Goal: Information Seeking & Learning: Learn about a topic

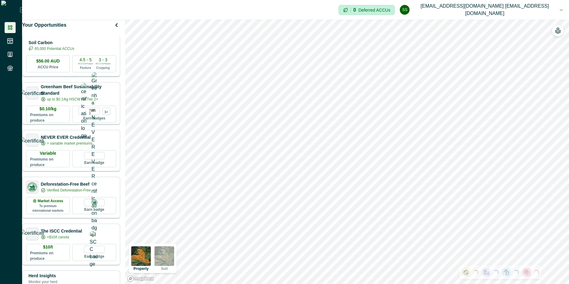
click at [72, 44] on p "Soil Carbon" at bounding box center [51, 43] width 46 height 6
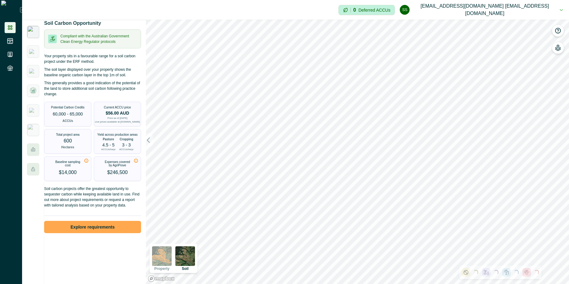
click at [103, 230] on button "Explore requirements" at bounding box center [92, 227] width 97 height 12
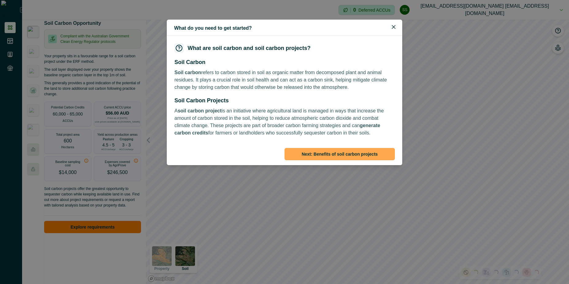
click at [378, 153] on button "Next : Benefits of soil carbon projects" at bounding box center [339, 154] width 110 height 12
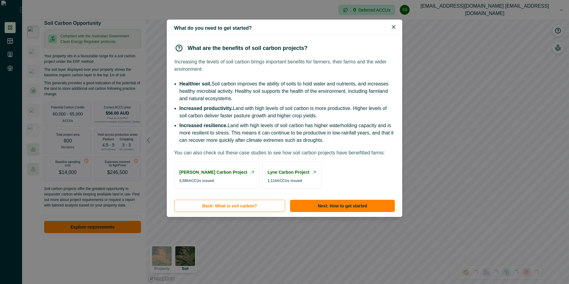
click at [378, 153] on p "You can also check out these case studies to see how soil carbon projects have …" at bounding box center [279, 152] width 211 height 7
click at [391, 196] on div "What are the benefits of soil carbon projects? Increasing the levels of soil ca…" at bounding box center [284, 116] width 235 height 160
click at [387, 212] on button "Next : How to get started" at bounding box center [342, 206] width 105 height 12
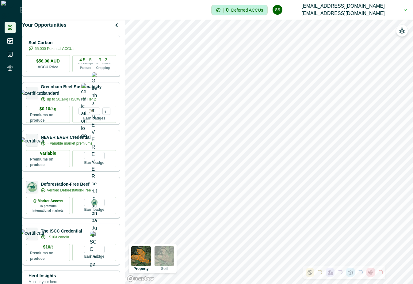
click at [74, 46] on p "Soil Carbon" at bounding box center [51, 43] width 46 height 6
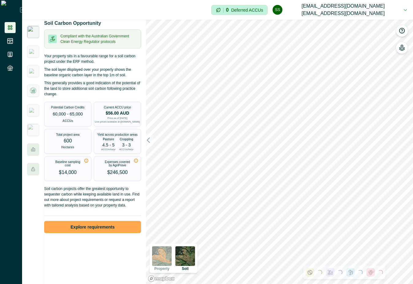
click at [91, 233] on button "Explore requirements" at bounding box center [92, 227] width 97 height 12
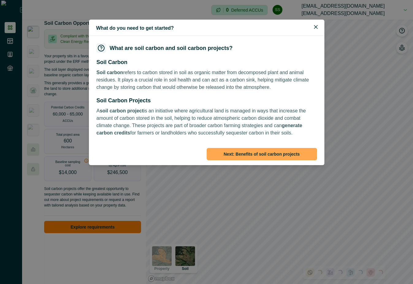
click at [271, 155] on button "Next : Benefits of soil carbon projects" at bounding box center [261, 154] width 110 height 12
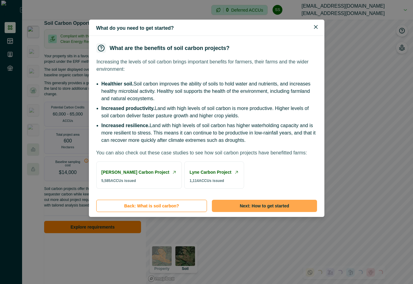
click at [259, 212] on button "Next : How to get started" at bounding box center [264, 206] width 105 height 12
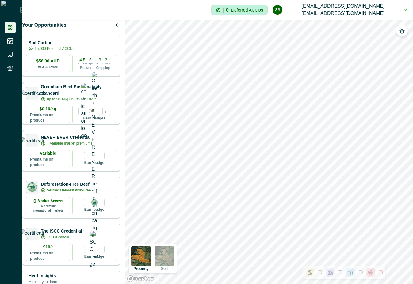
click at [74, 51] on p "65,000 Potential ACCUs" at bounding box center [55, 49] width 40 height 6
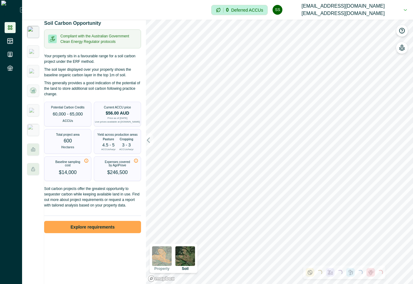
click at [94, 233] on button "Explore requirements" at bounding box center [92, 227] width 97 height 12
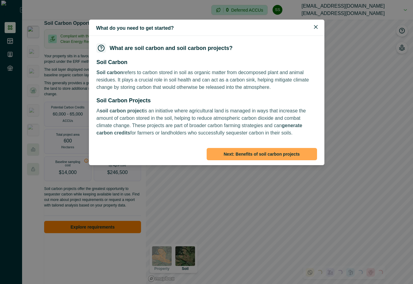
click at [267, 154] on button "Next : Benefits of soil carbon projects" at bounding box center [261, 154] width 110 height 12
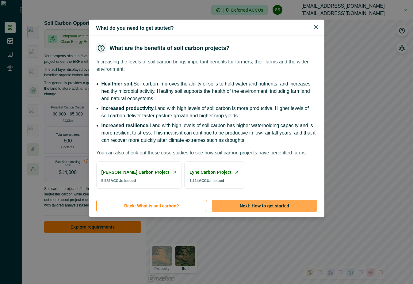
click at [273, 212] on button "Next : How to get started" at bounding box center [264, 206] width 105 height 12
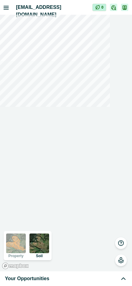
click at [71, 277] on div "Your Opportunities" at bounding box center [66, 278] width 122 height 7
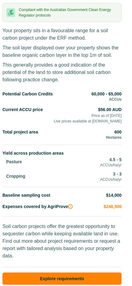
click at [66, 274] on button "Explore requirements" at bounding box center [61, 278] width 119 height 12
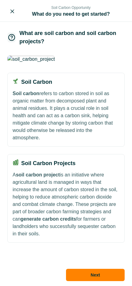
scroll to position [18, 0]
click at [108, 280] on button "Next" at bounding box center [95, 274] width 59 height 12
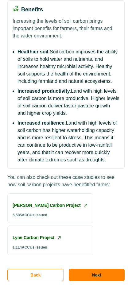
scroll to position [156, 0]
click at [96, 279] on button "Next" at bounding box center [97, 274] width 56 height 12
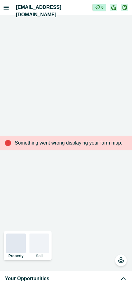
click at [63, 277] on div "Your Opportunities" at bounding box center [66, 278] width 122 height 7
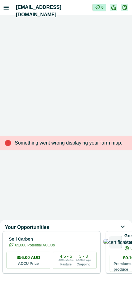
click at [55, 240] on p "Soil Carbon" at bounding box center [32, 239] width 46 height 6
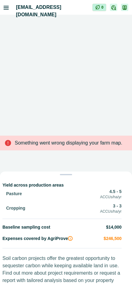
scroll to position [205, 0]
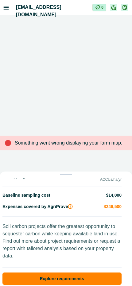
click at [66, 276] on button "Explore requirements" at bounding box center [61, 278] width 119 height 12
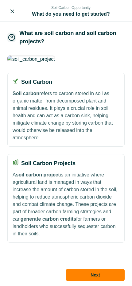
scroll to position [18, 0]
click at [81, 273] on button "Next" at bounding box center [95, 274] width 59 height 12
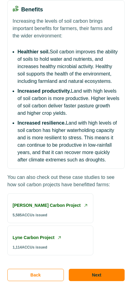
scroll to position [156, 0]
click at [81, 273] on button "Next" at bounding box center [97, 274] width 56 height 12
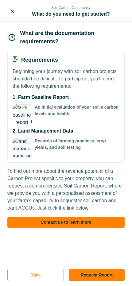
scroll to position [0, 0]
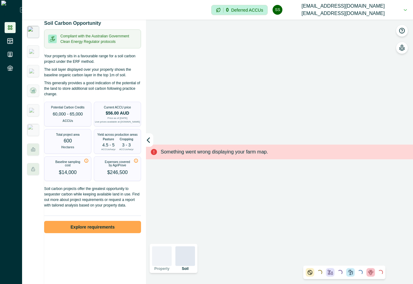
click at [103, 229] on button "Explore requirements" at bounding box center [92, 227] width 97 height 12
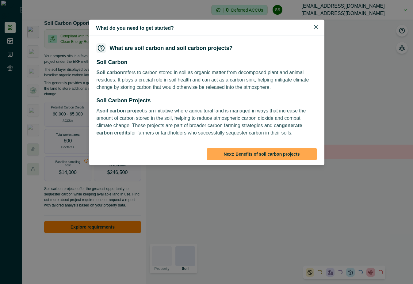
click at [131, 148] on button "Next : Benefits of soil carbon projects" at bounding box center [261, 154] width 110 height 12
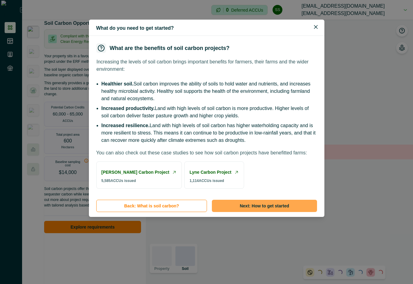
click at [131, 212] on button "Next : How to get started" at bounding box center [264, 206] width 105 height 12
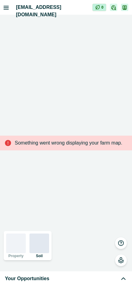
click at [91, 276] on div "Your Opportunities" at bounding box center [66, 278] width 122 height 7
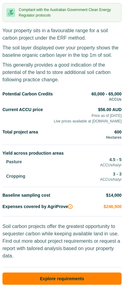
click at [61, 275] on button "Explore requirements" at bounding box center [61, 278] width 119 height 12
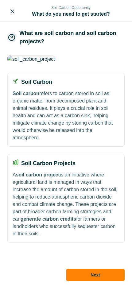
scroll to position [18, 0]
click at [115, 277] on button "Next" at bounding box center [95, 274] width 59 height 12
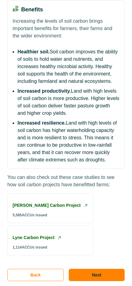
scroll to position [156, 0]
click at [112, 275] on button "Next" at bounding box center [97, 274] width 56 height 12
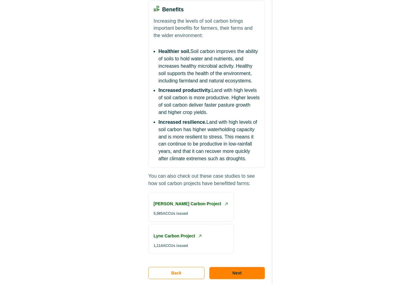
scroll to position [0, 0]
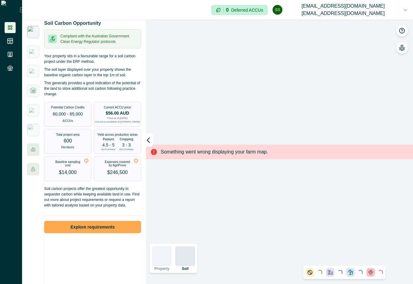
click at [90, 232] on button "Explore requirements" at bounding box center [92, 227] width 97 height 12
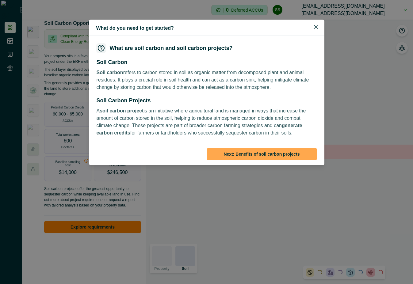
click at [131, 150] on button "Next : Benefits of soil carbon projects" at bounding box center [261, 154] width 110 height 12
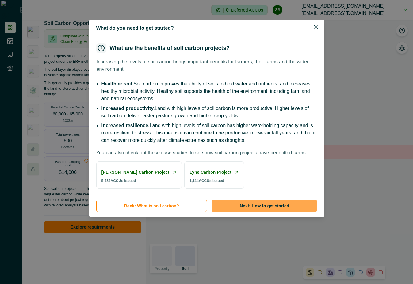
click at [131, 212] on button "Next : How to get started" at bounding box center [264, 206] width 105 height 12
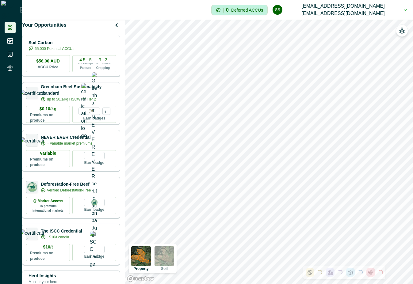
click at [74, 46] on p "Soil Carbon" at bounding box center [51, 43] width 46 height 6
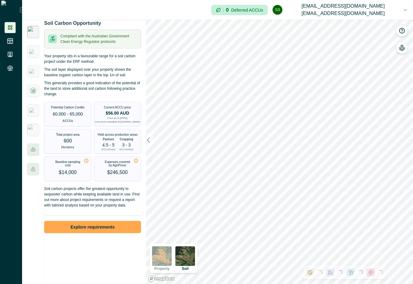
click at [95, 229] on button "Explore requirements" at bounding box center [92, 227] width 97 height 12
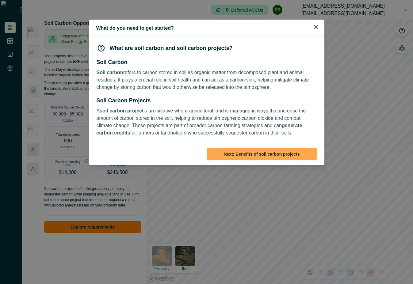
click at [249, 152] on button "Next : Benefits of soil carbon projects" at bounding box center [261, 154] width 110 height 12
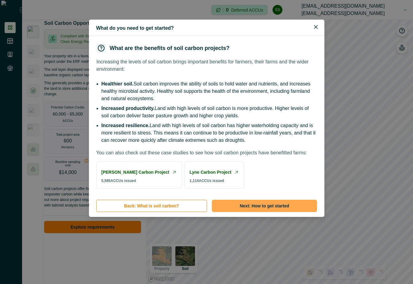
click at [240, 212] on button "Next : How to get started" at bounding box center [264, 206] width 105 height 12
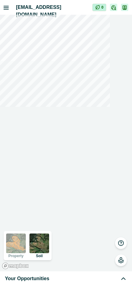
click at [46, 281] on span "Your Opportunities" at bounding box center [27, 278] width 44 height 7
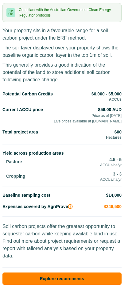
click at [49, 272] on button "Explore requirements" at bounding box center [61, 278] width 119 height 12
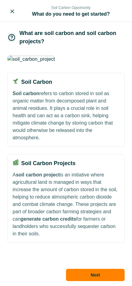
scroll to position [18, 0]
click at [97, 274] on button "Next" at bounding box center [95, 274] width 59 height 12
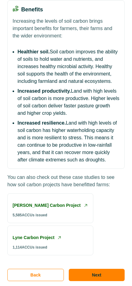
scroll to position [156, 0]
click at [97, 274] on button "Next" at bounding box center [97, 274] width 56 height 12
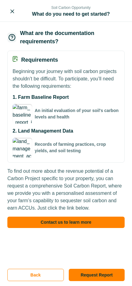
scroll to position [0, 0]
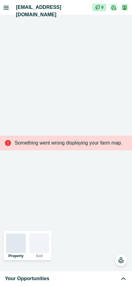
click at [25, 278] on span "Your Opportunities" at bounding box center [27, 278] width 44 height 7
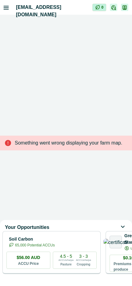
click at [58, 263] on div "4.5 - 5 ACCUs/ha/pa Pasture 3 - 3 ACCUs/ha/pa Cropping" at bounding box center [75, 259] width 44 height 17
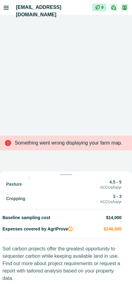
scroll to position [205, 0]
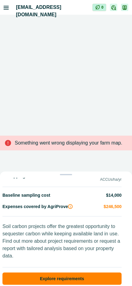
click at [58, 274] on button "Explore requirements" at bounding box center [61, 278] width 119 height 12
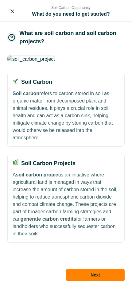
scroll to position [18, 0]
click at [117, 274] on button "Next" at bounding box center [95, 274] width 59 height 12
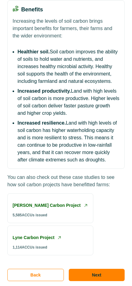
scroll to position [156, 0]
click at [117, 274] on button "Next" at bounding box center [97, 274] width 56 height 12
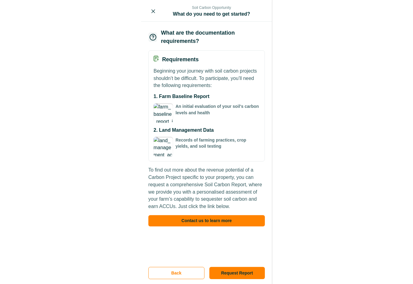
scroll to position [0, 0]
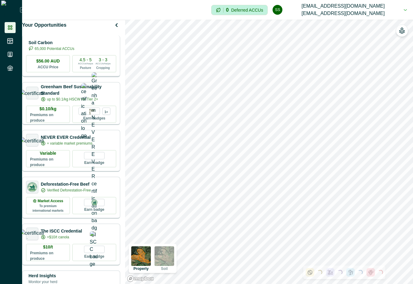
click at [85, 59] on div "Soil Carbon 65,000 Potential ACCUs $56.00 AUD ACCU Price 4.5 - 5 ACCUs/ha/pa Pa…" at bounding box center [71, 57] width 98 height 42
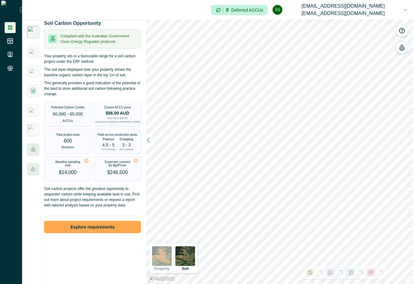
click at [86, 227] on button "Explore requirements" at bounding box center [92, 227] width 97 height 12
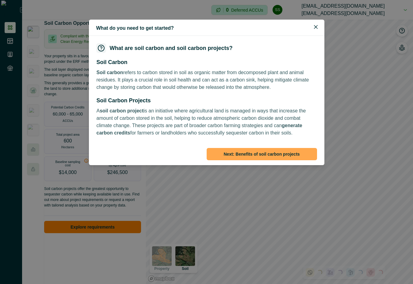
click at [256, 152] on button "Next : Benefits of soil carbon projects" at bounding box center [261, 154] width 110 height 12
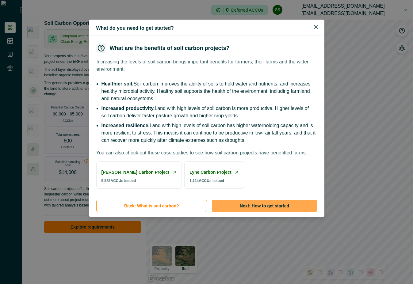
click at [256, 212] on button "Next : How to get started" at bounding box center [264, 206] width 105 height 12
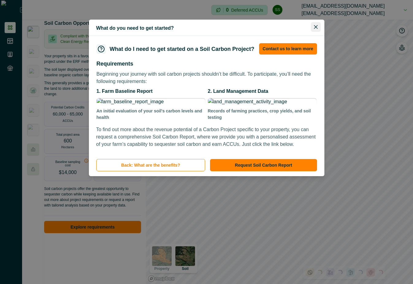
click at [317, 25] on button "Close" at bounding box center [316, 27] width 10 height 10
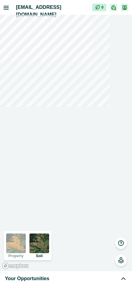
click at [115, 9] on circle "button" at bounding box center [115, 9] width 1 height 1
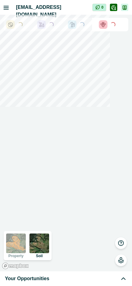
click at [83, 25] on div "Loading..." at bounding box center [81, 24] width 5 height 5
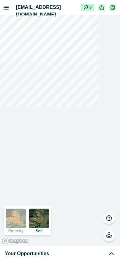
click at [102, 6] on icon "button" at bounding box center [102, 8] width 4 height 4
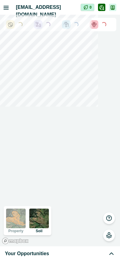
click at [55, 26] on div "Loading..." at bounding box center [46, 24] width 24 height 9
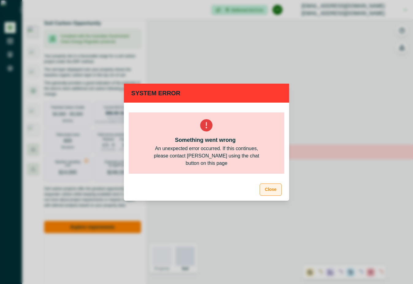
click at [278, 187] on button "Close" at bounding box center [270, 190] width 22 height 12
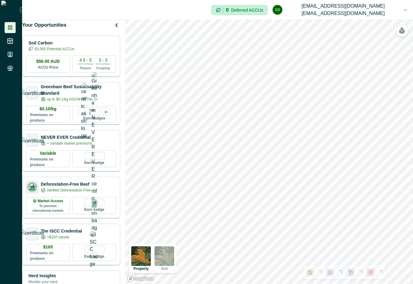
click at [399, 7] on button "ss [EMAIL_ADDRESS][DOMAIN_NAME] [EMAIL_ADDRESS][DOMAIN_NAME]" at bounding box center [339, 10] width 134 height 20
click at [346, 28] on button "Sign out" at bounding box center [354, 30] width 68 height 10
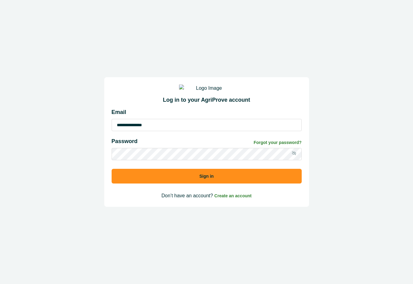
click at [171, 131] on input "**********" at bounding box center [207, 125] width 190 height 12
type input "**********"
click at [262, 182] on button "Sign in" at bounding box center [207, 176] width 190 height 15
